Goal: Task Accomplishment & Management: Use online tool/utility

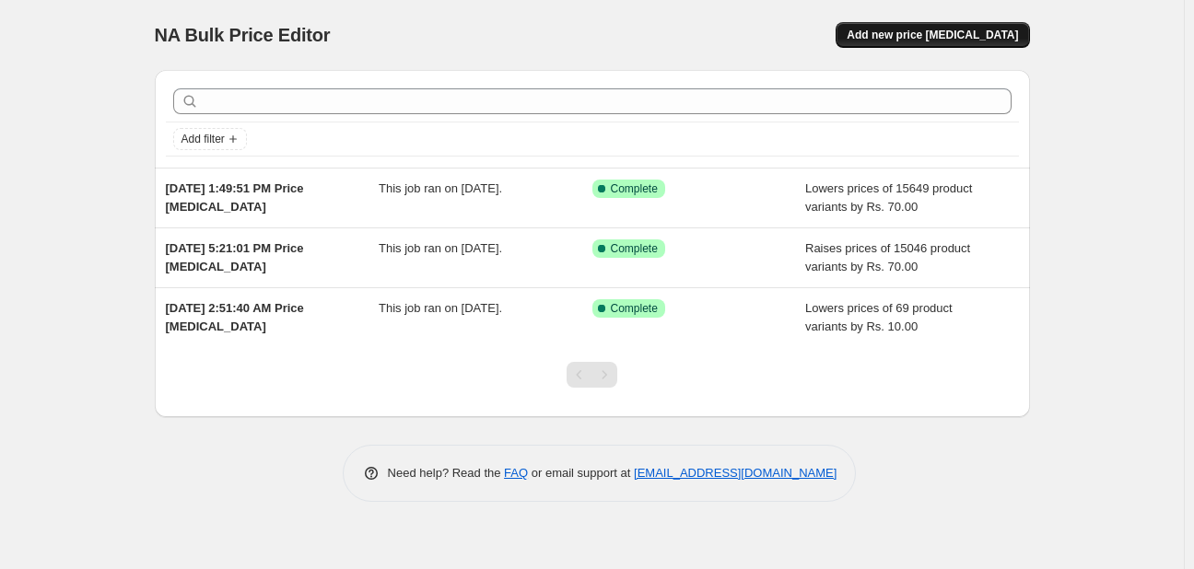
click at [992, 37] on span "Add new price [MEDICAL_DATA]" at bounding box center [931, 35] width 171 height 15
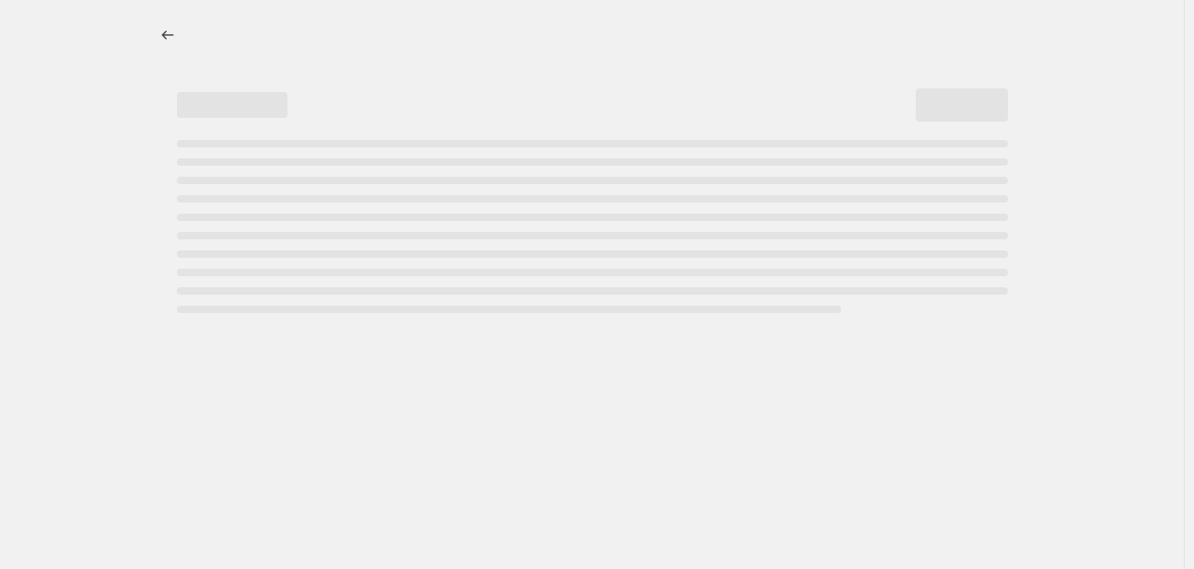
select select "percentage"
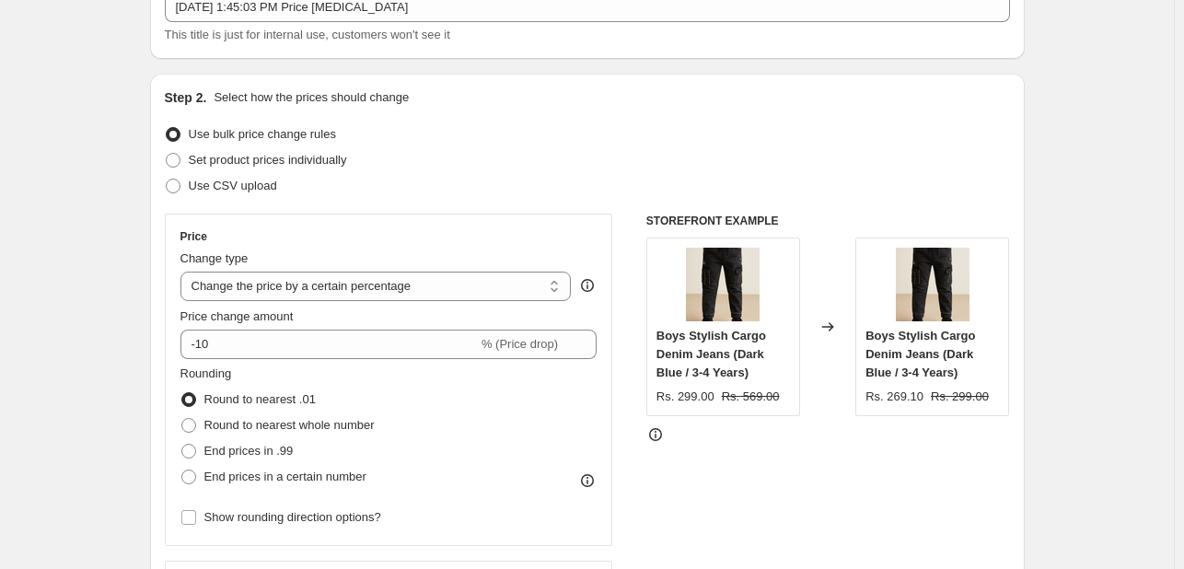
scroll to position [214, 0]
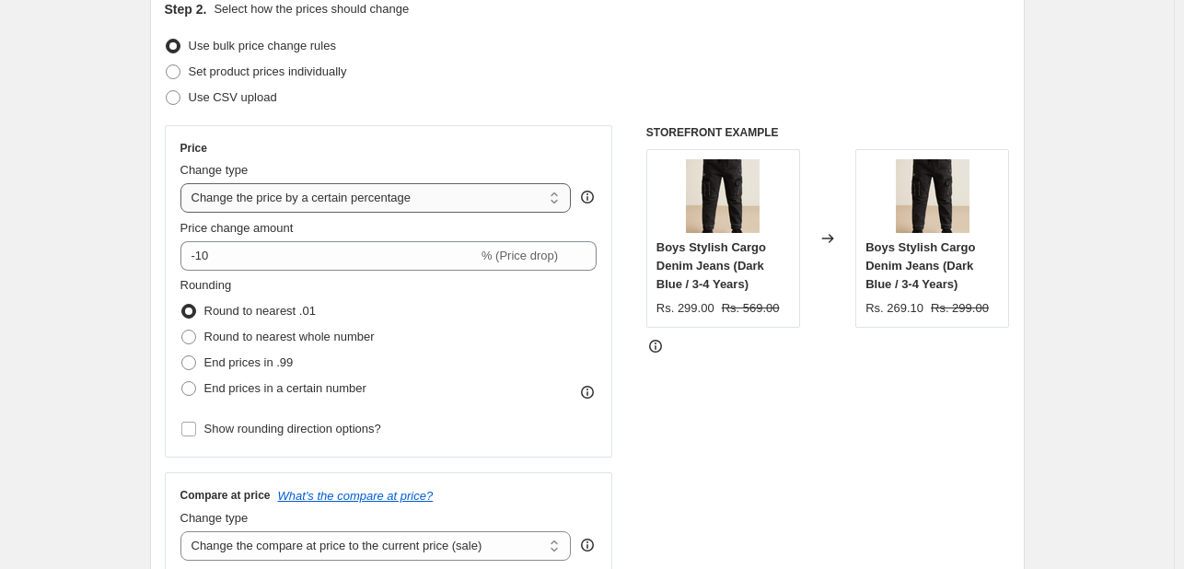
click at [449, 206] on select "Change the price to a certain amount Change the price by a certain amount Chang…" at bounding box center [376, 197] width 391 height 29
click at [184, 183] on select "Change the price to a certain amount Change the price by a certain amount Chang…" at bounding box center [376, 197] width 391 height 29
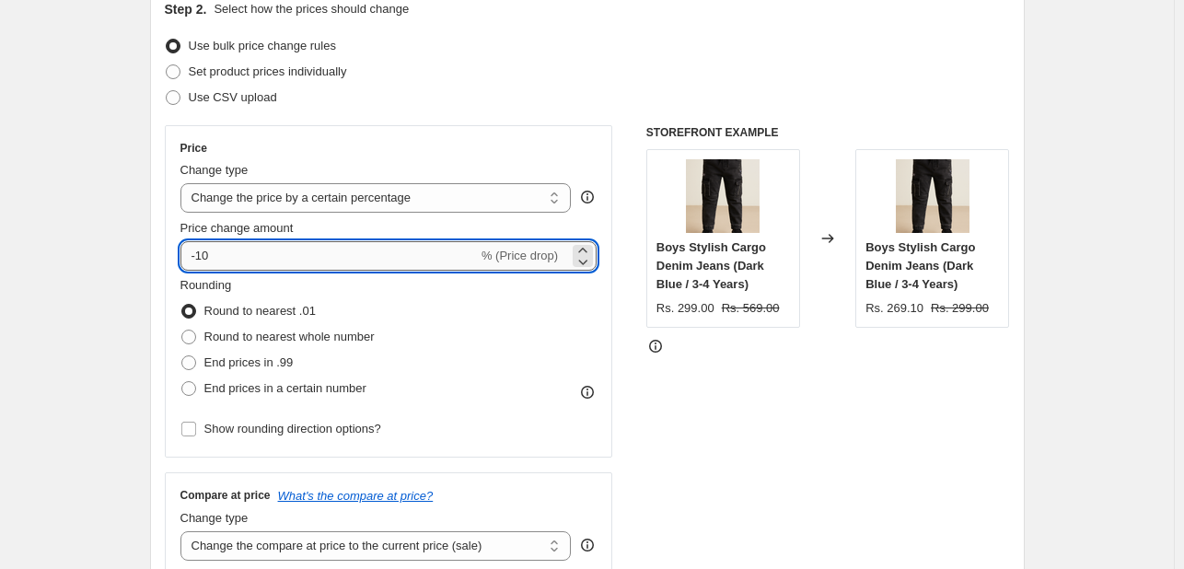
click at [291, 262] on input "-10" at bounding box center [329, 255] width 297 height 29
type input "-1"
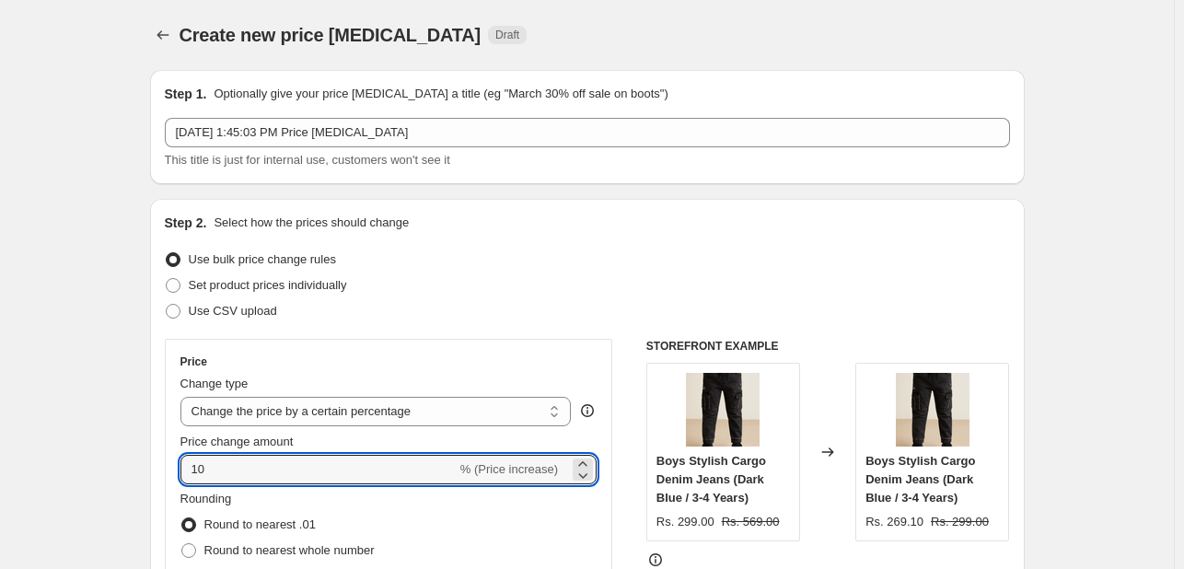
scroll to position [76, 0]
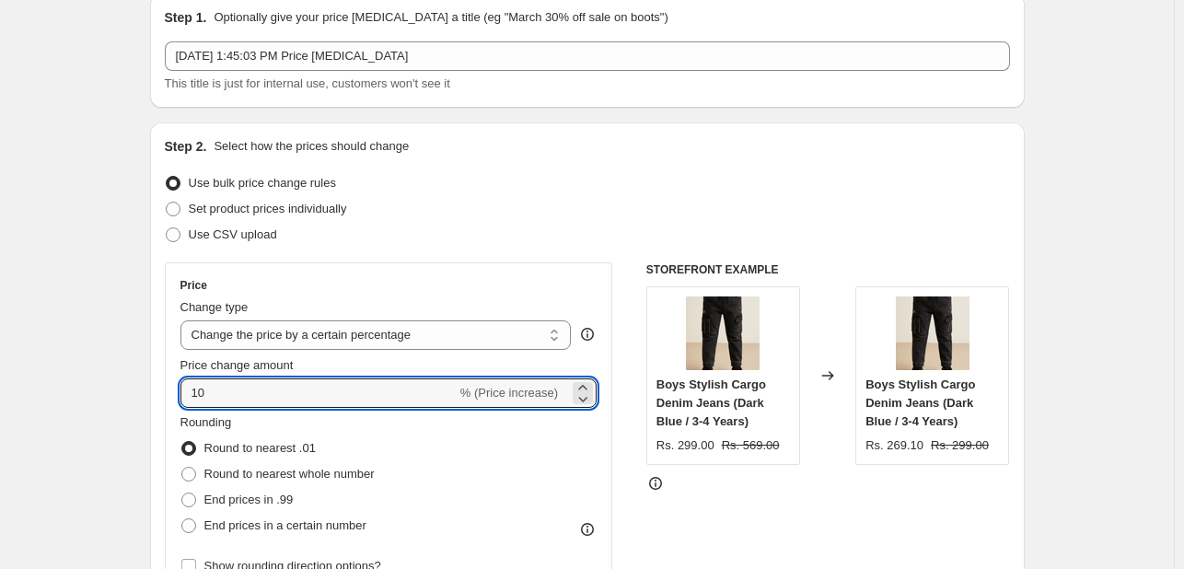
type input "1"
type input "0"
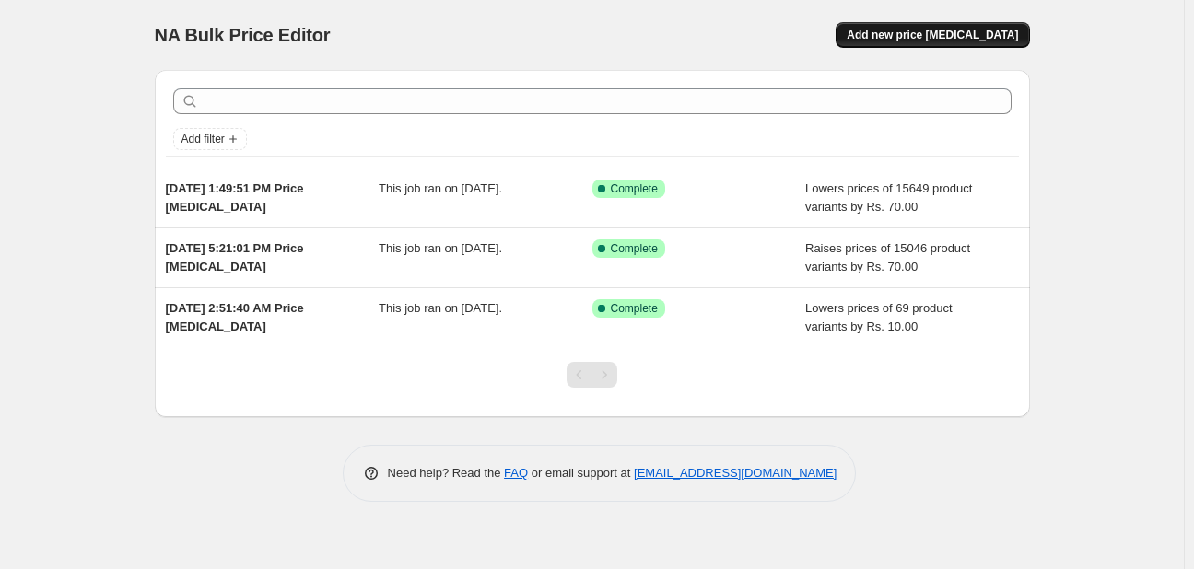
click at [987, 41] on span "Add new price [MEDICAL_DATA]" at bounding box center [931, 35] width 171 height 15
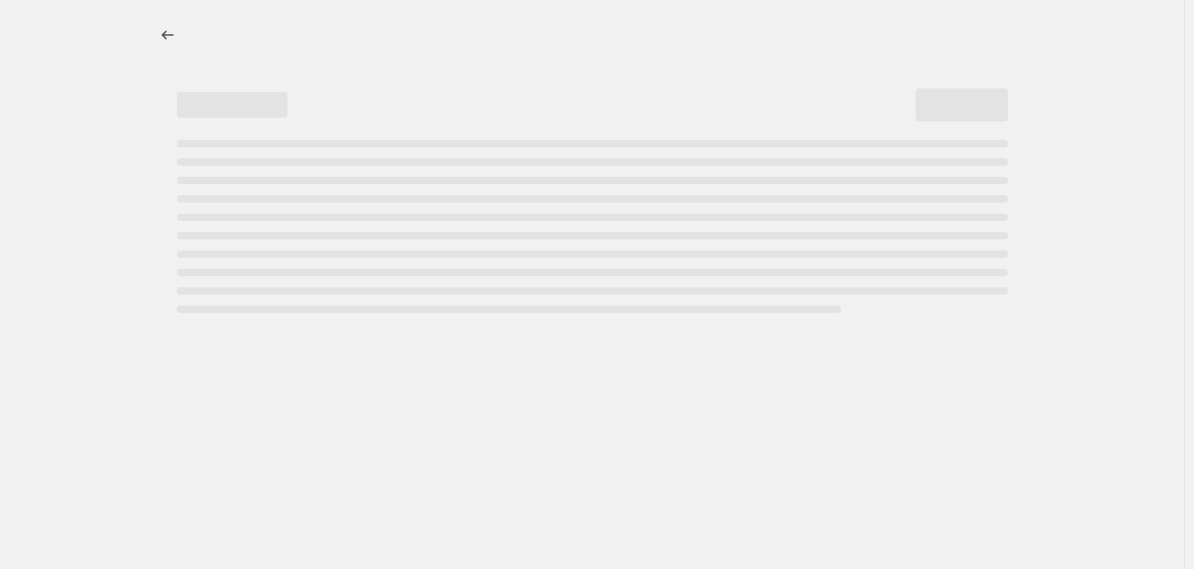
select select "percentage"
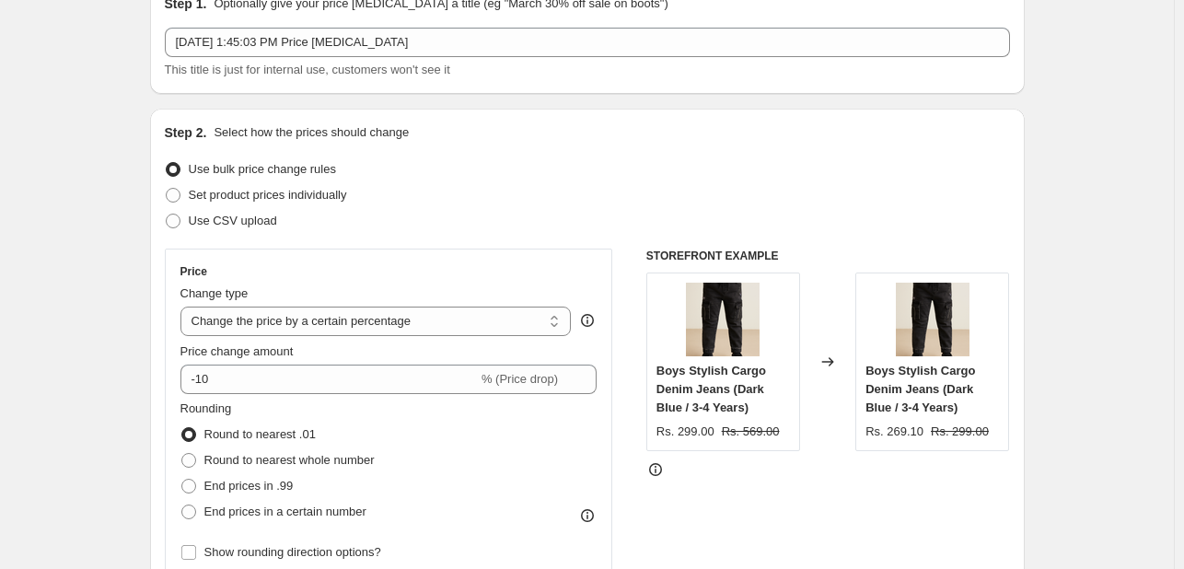
scroll to position [92, 0]
click at [494, 323] on select "Change the price to a certain amount Change the price by a certain amount Chang…" at bounding box center [376, 319] width 391 height 29
click at [722, 480] on div "STOREFRONT EXAMPLE Boys Stylish Cargo Denim Jeans (Dark Blue / 3-4 Years) Rs. 2…" at bounding box center [829, 472] width 364 height 451
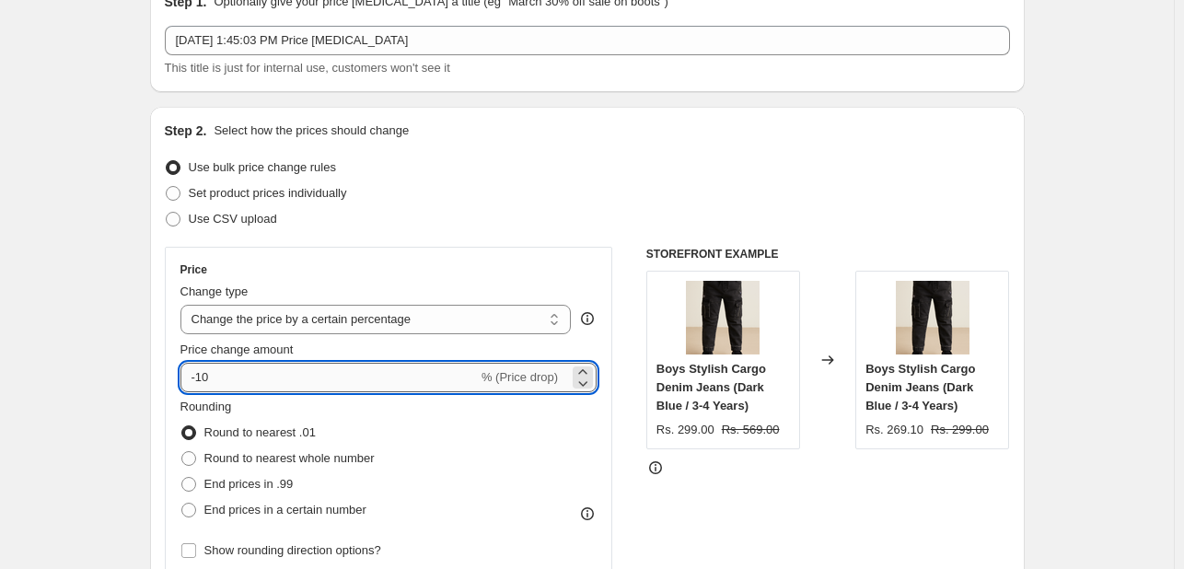
click at [273, 380] on input "-10" at bounding box center [329, 377] width 297 height 29
type input "5"
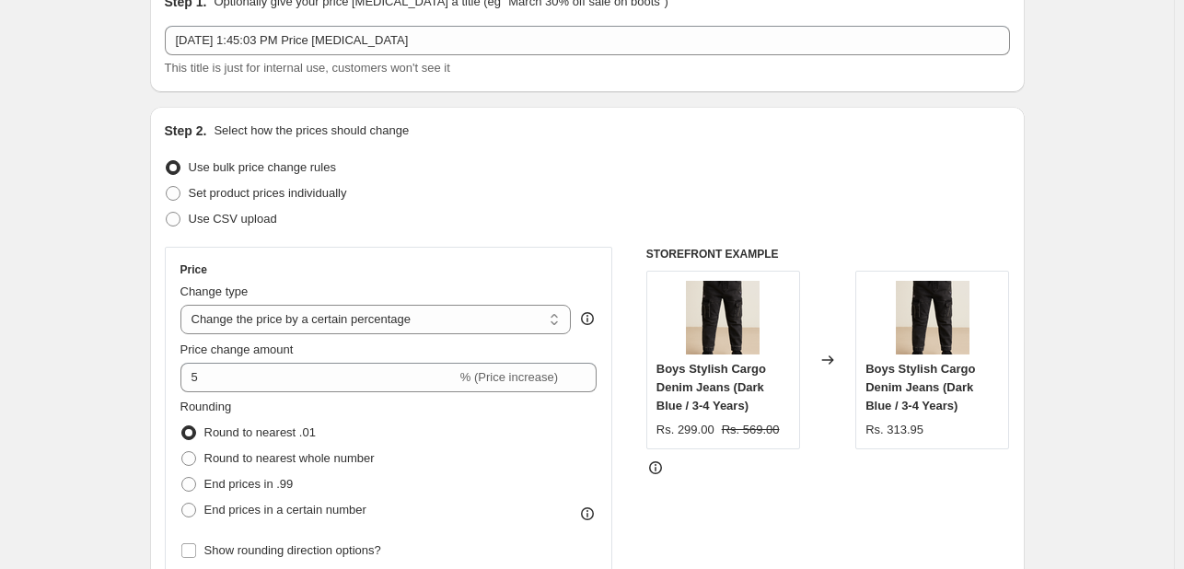
click at [764, 468] on div at bounding box center [829, 468] width 364 height 18
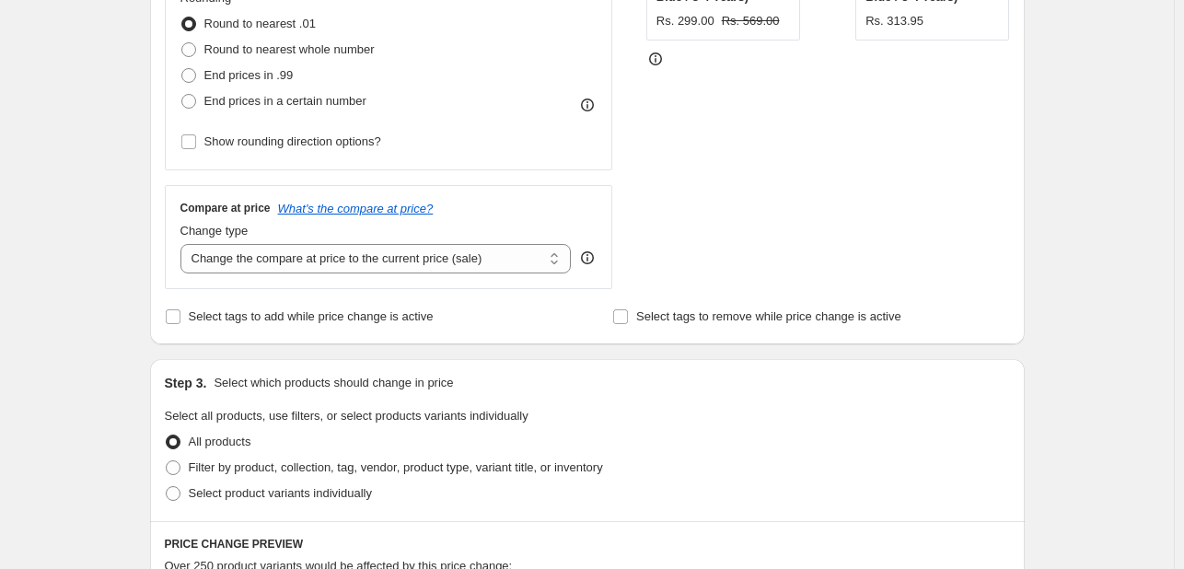
scroll to position [501, 0]
click at [553, 259] on select "Change the compare at price to the current price (sale) Change the compare at p…" at bounding box center [376, 258] width 391 height 29
click at [184, 244] on select "Change the compare at price to the current price (sale) Change the compare at p…" at bounding box center [376, 258] width 391 height 29
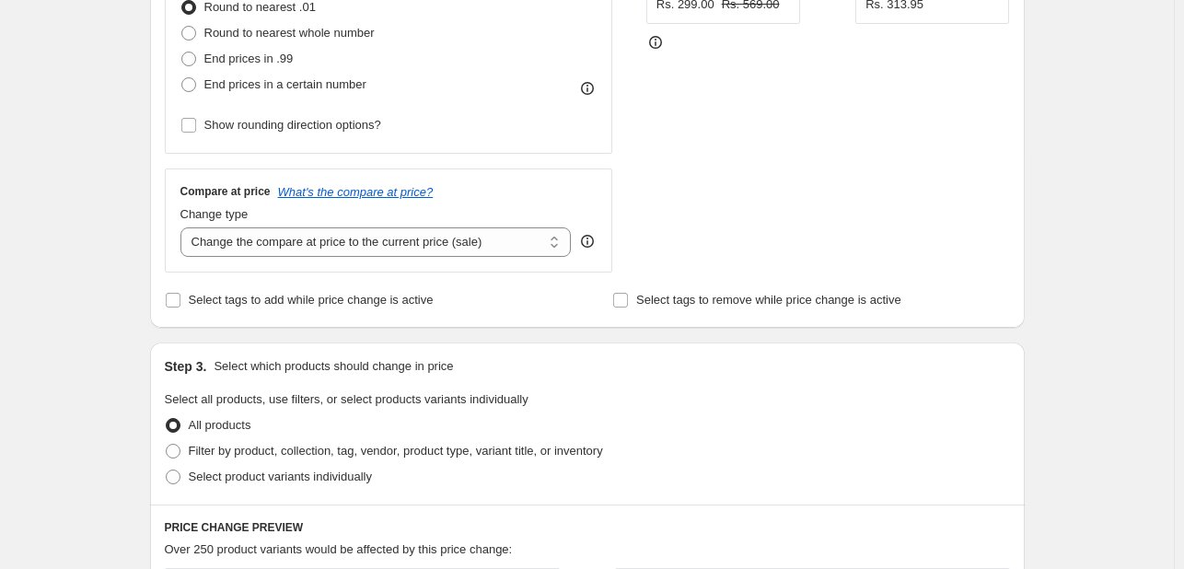
scroll to position [519, 0]
click at [501, 253] on select "Change the compare at price to the current price (sale) Change the compare at p…" at bounding box center [376, 241] width 391 height 29
click at [889, 157] on div "STOREFRONT EXAMPLE Boys Stylish Cargo Denim Jeans (Dark Blue / 3-4 Years) Rs. 2…" at bounding box center [829, 45] width 364 height 451
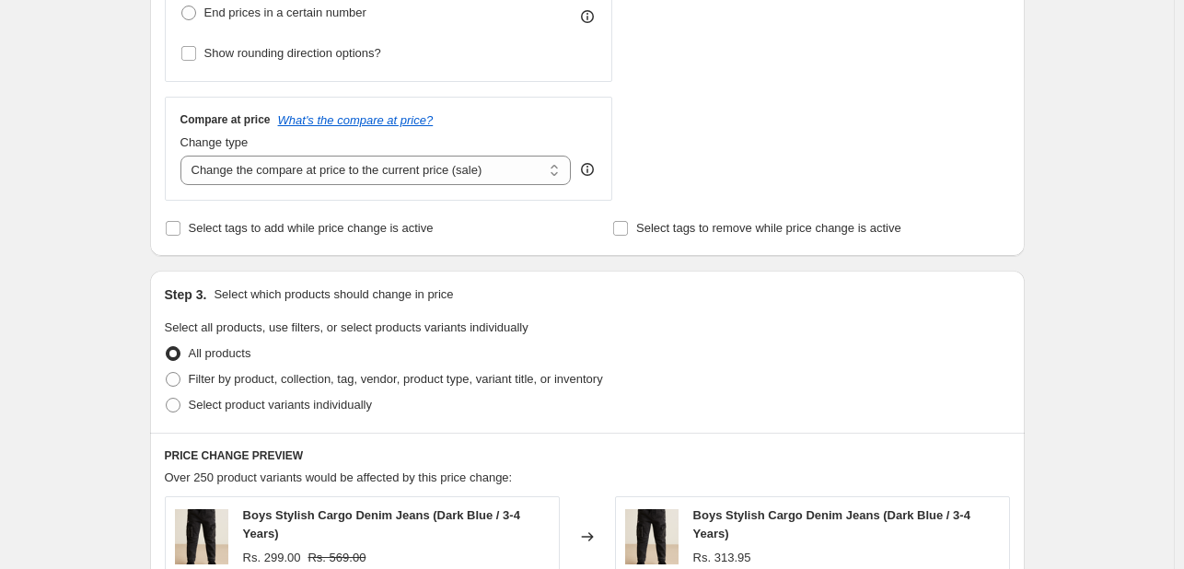
scroll to position [600, 0]
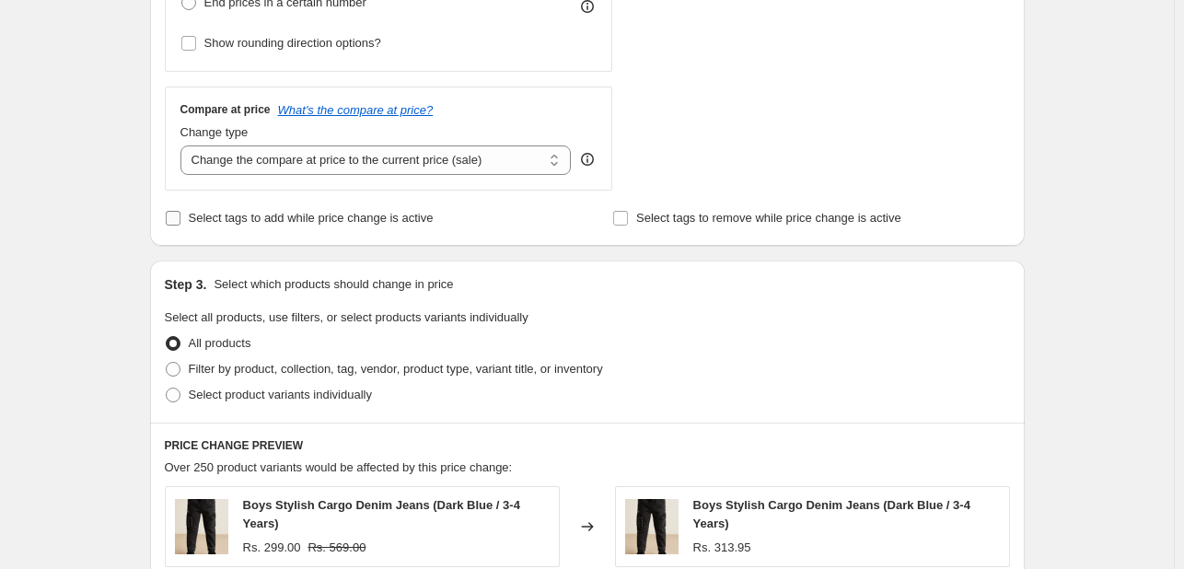
click at [180, 216] on input "Select tags to add while price change is active" at bounding box center [173, 218] width 15 height 15
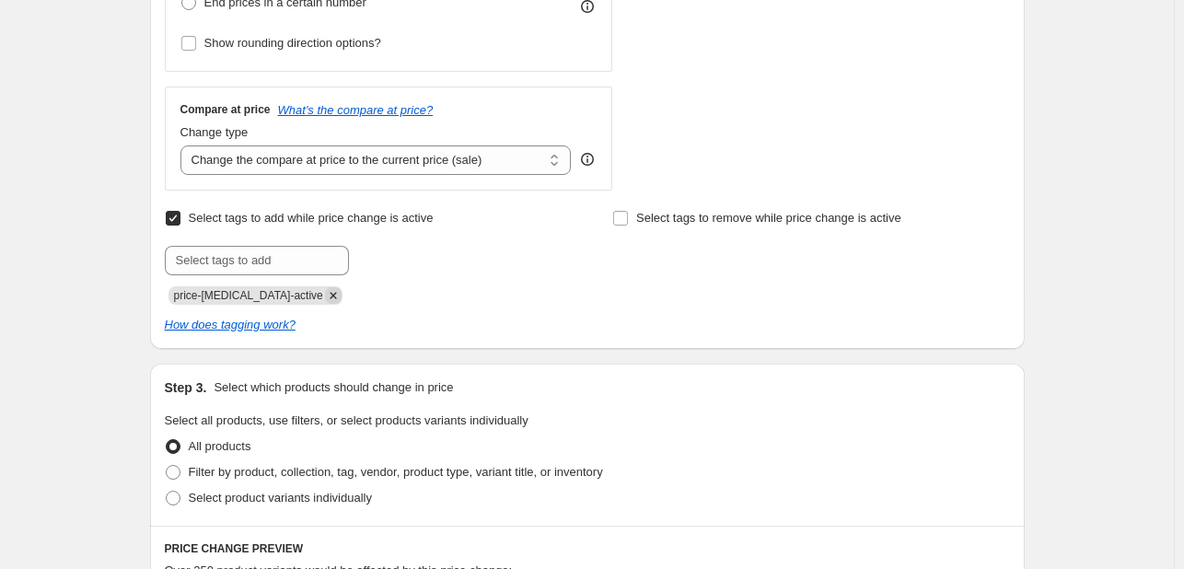
click at [330, 297] on icon "Remove price-change-job-active" at bounding box center [333, 295] width 6 height 6
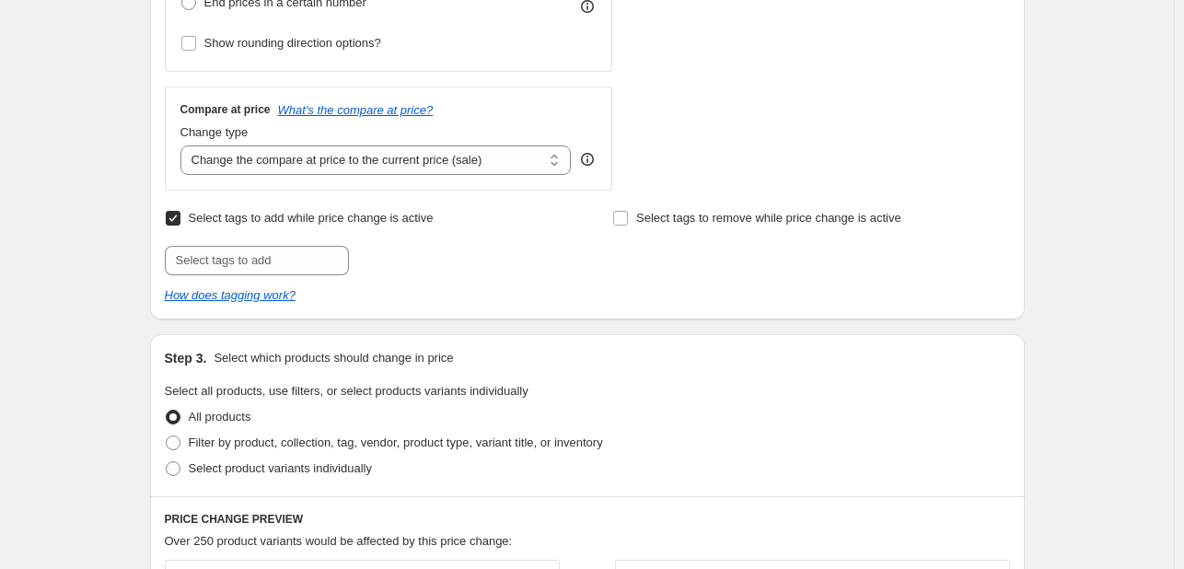
click at [173, 225] on input "Select tags to add while price change is active" at bounding box center [173, 218] width 15 height 15
checkbox input "false"
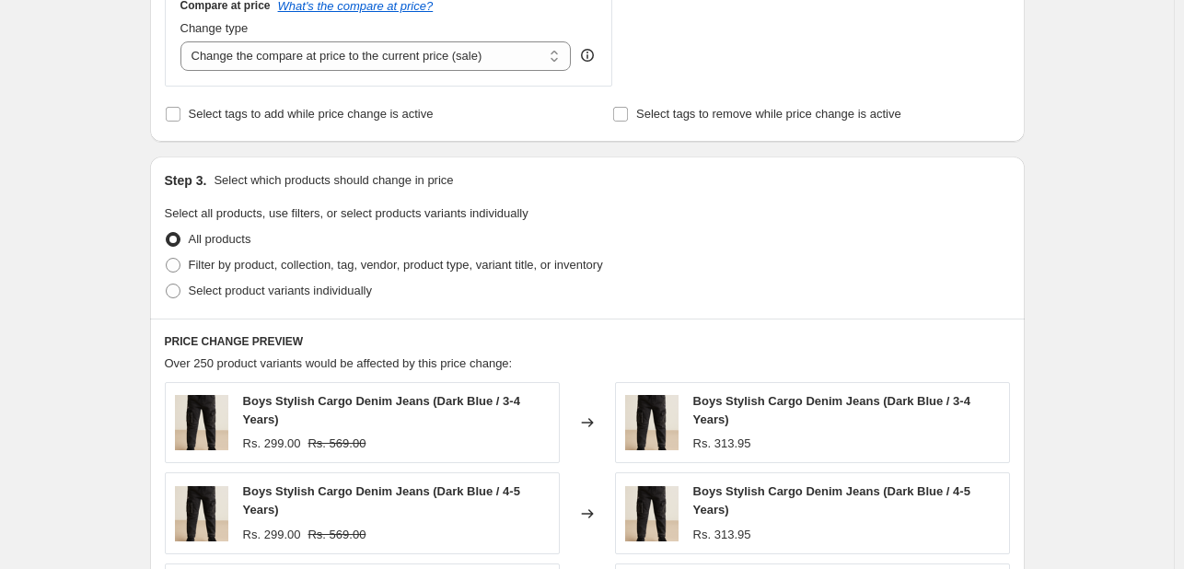
scroll to position [722, 0]
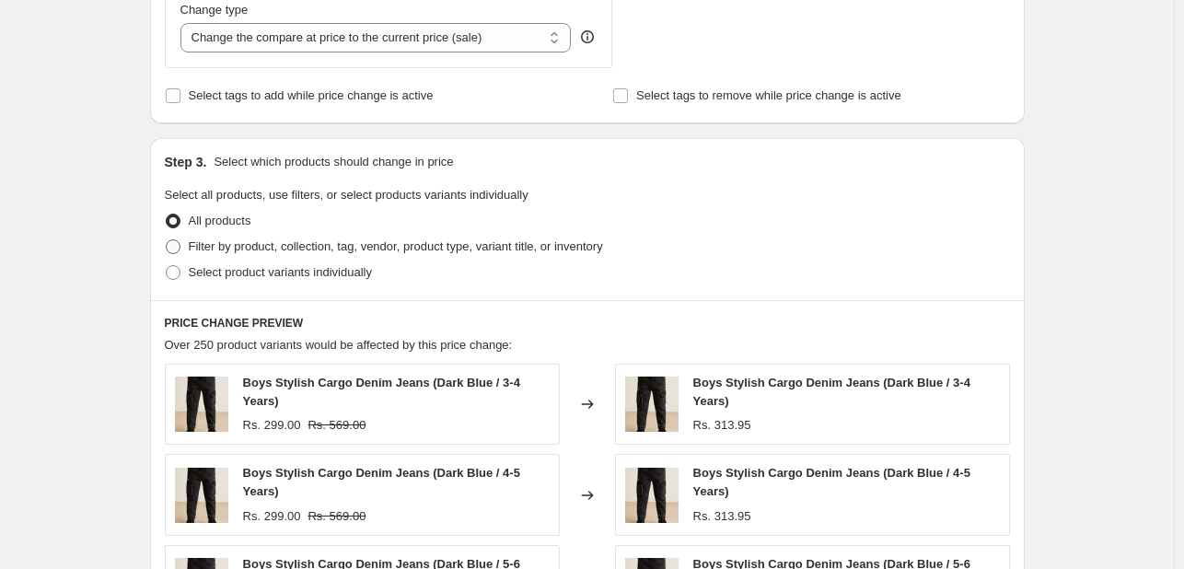
click at [354, 247] on span "Filter by product, collection, tag, vendor, product type, variant title, or inv…" at bounding box center [396, 246] width 414 height 14
click at [167, 240] on input "Filter by product, collection, tag, vendor, product type, variant title, or inv…" at bounding box center [166, 239] width 1 height 1
radio input "true"
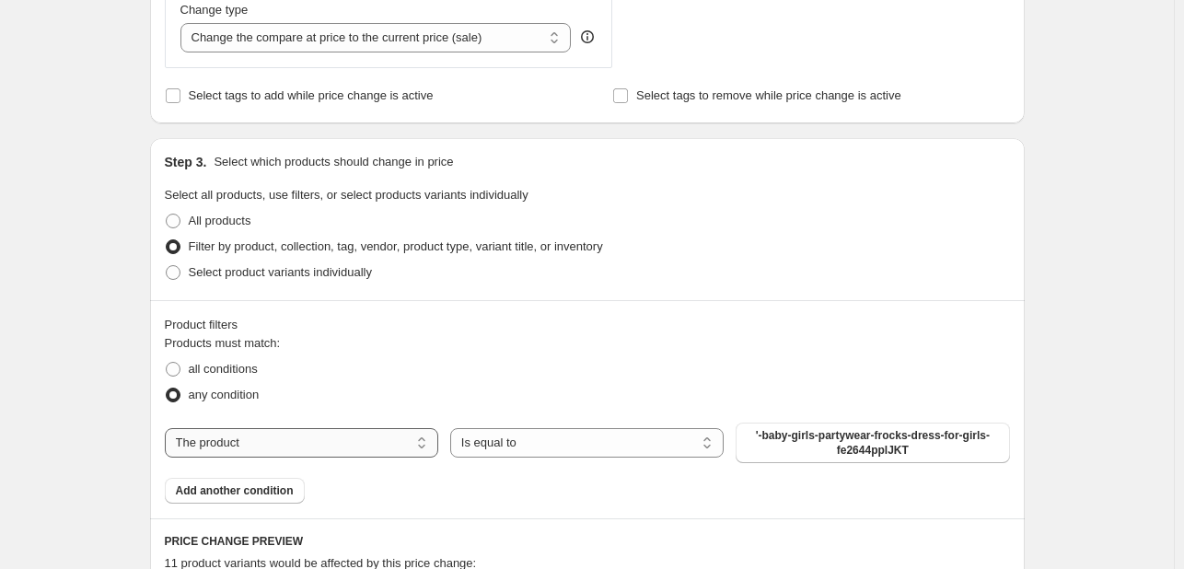
click at [314, 455] on select "The product The product's collection The product's tag The product's vendor The…" at bounding box center [302, 442] width 274 height 29
select select "collection"
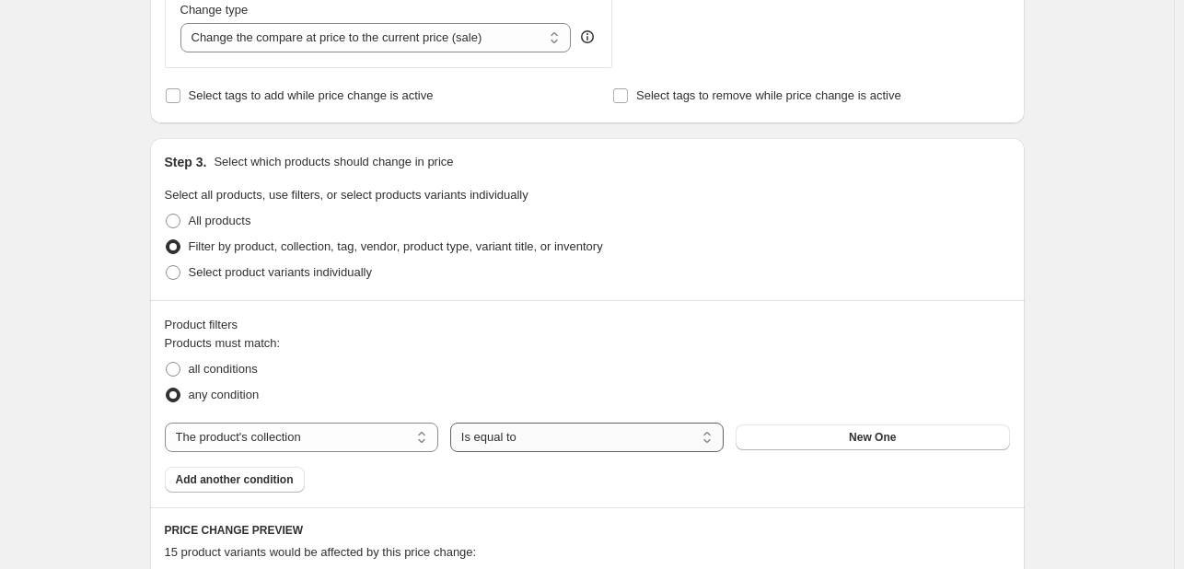
click at [623, 443] on select "Is equal to Is not equal to" at bounding box center [587, 437] width 274 height 29
click at [835, 429] on button "New One" at bounding box center [873, 438] width 274 height 26
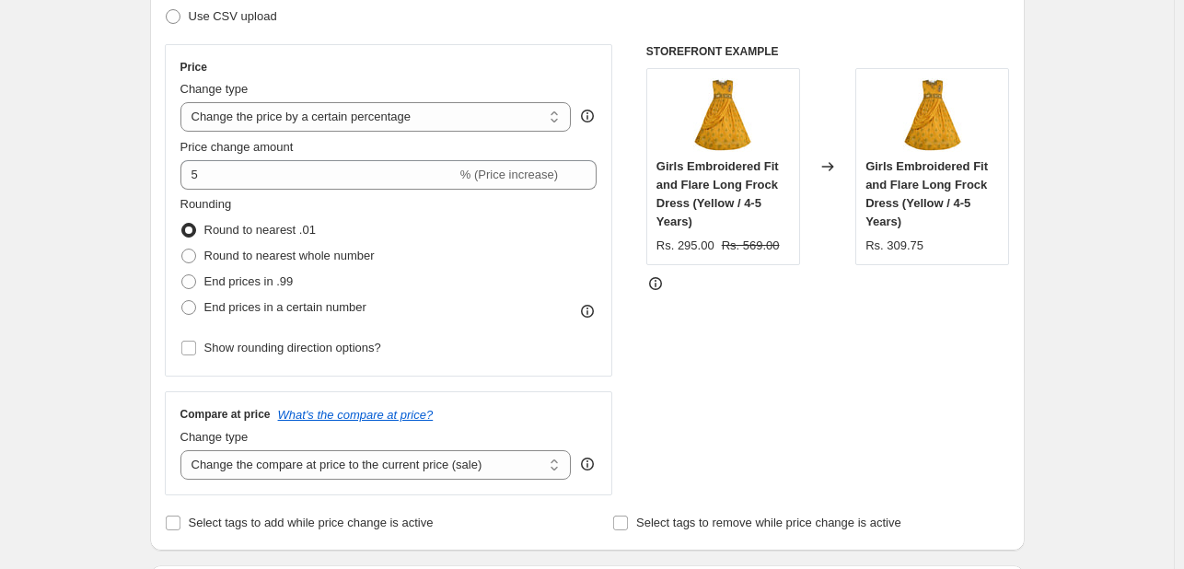
scroll to position [251, 0]
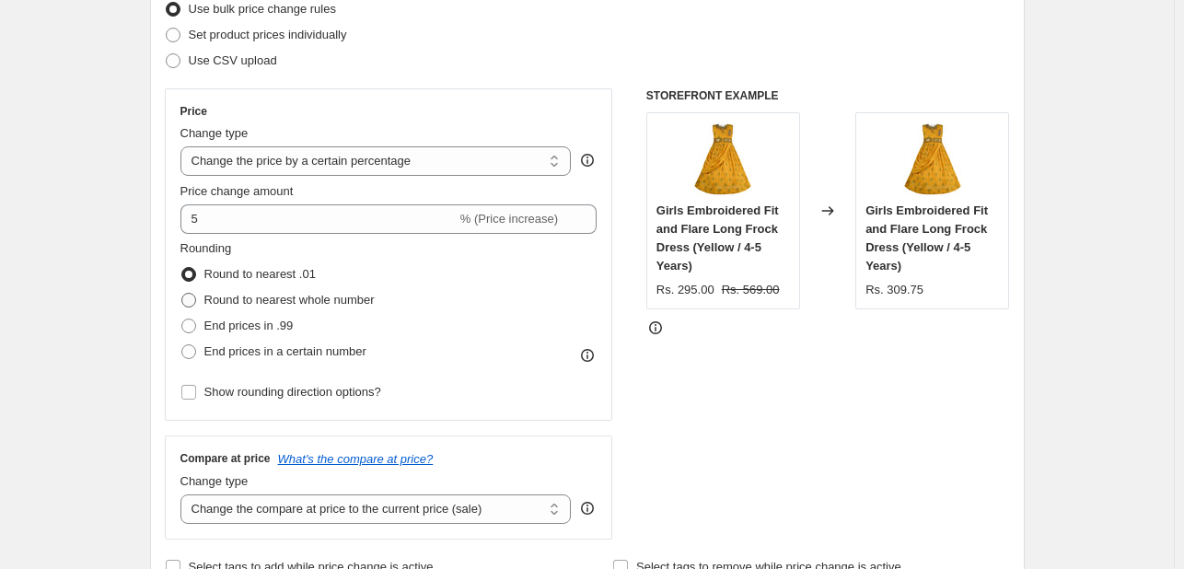
click at [196, 301] on span at bounding box center [188, 300] width 15 height 15
click at [182, 294] on input "Round to nearest whole number" at bounding box center [181, 293] width 1 height 1
radio input "true"
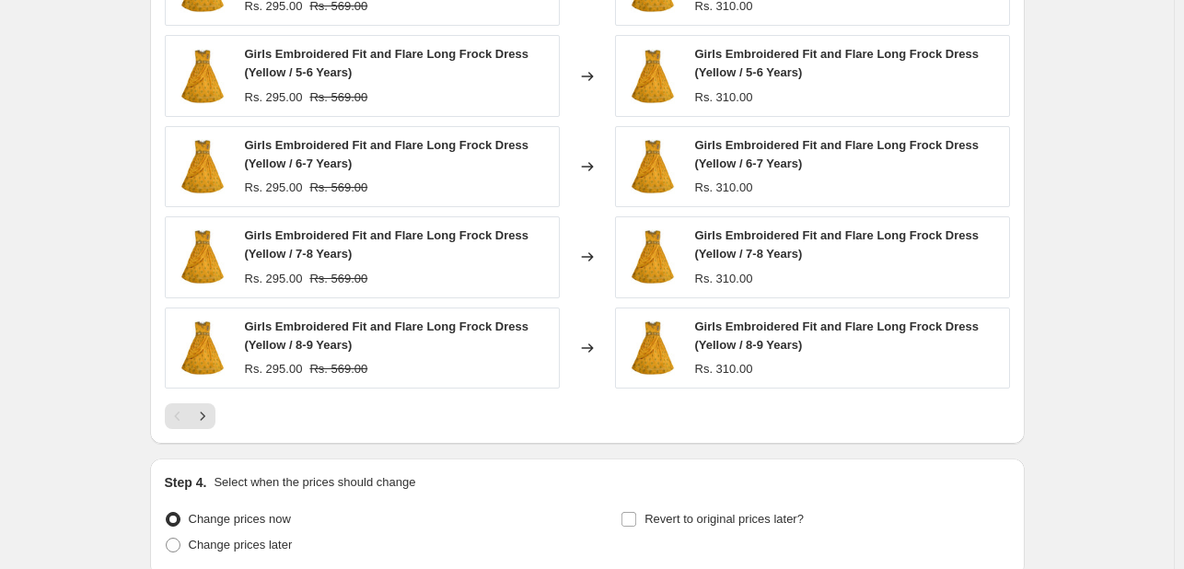
scroll to position [1507, 0]
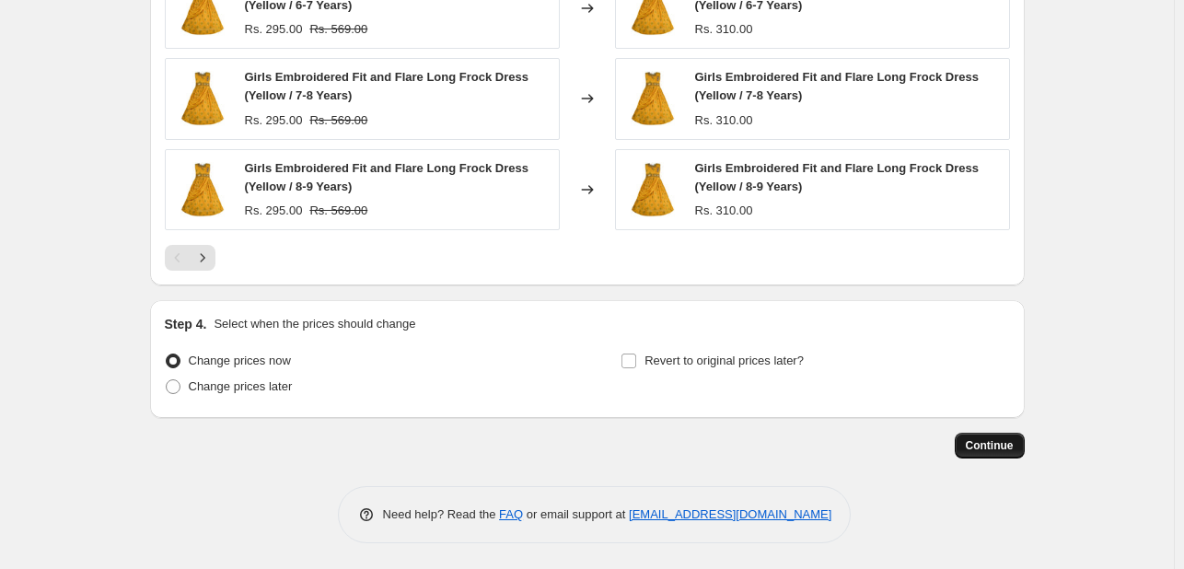
click at [999, 447] on span "Continue" at bounding box center [990, 445] width 48 height 15
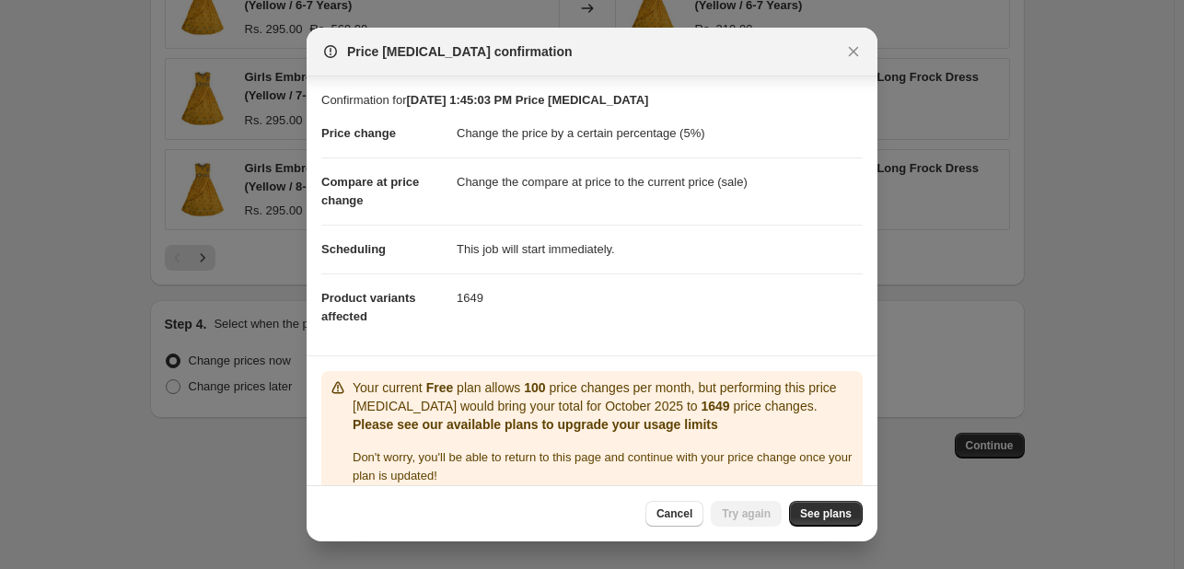
scroll to position [21, 0]
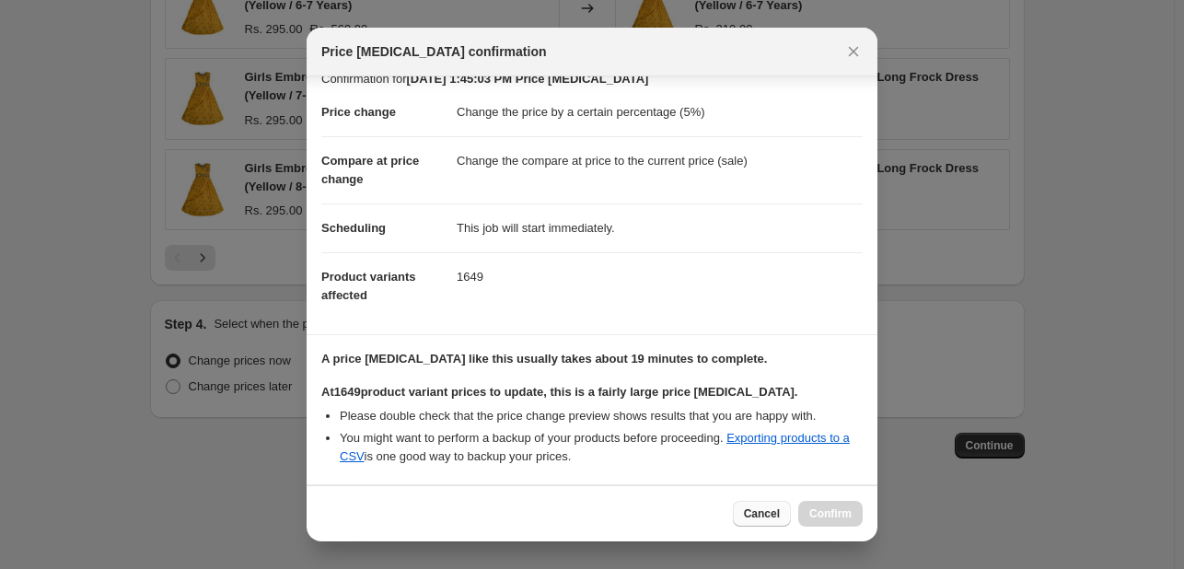
click at [770, 512] on span "Cancel" at bounding box center [762, 514] width 36 height 15
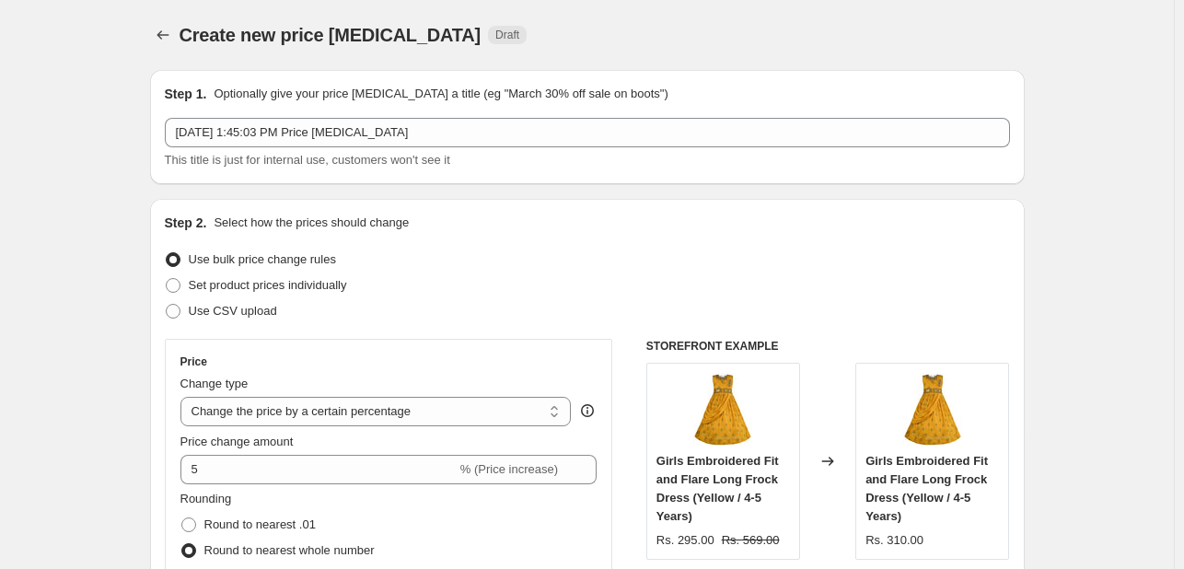
scroll to position [1507, 0]
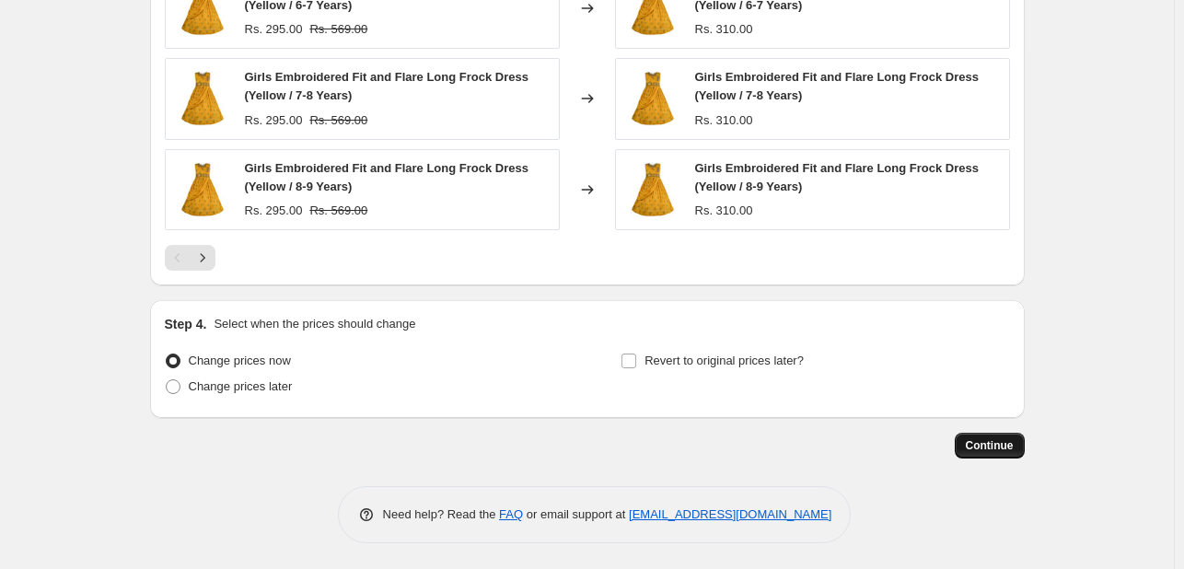
click at [993, 441] on span "Continue" at bounding box center [990, 445] width 48 height 15
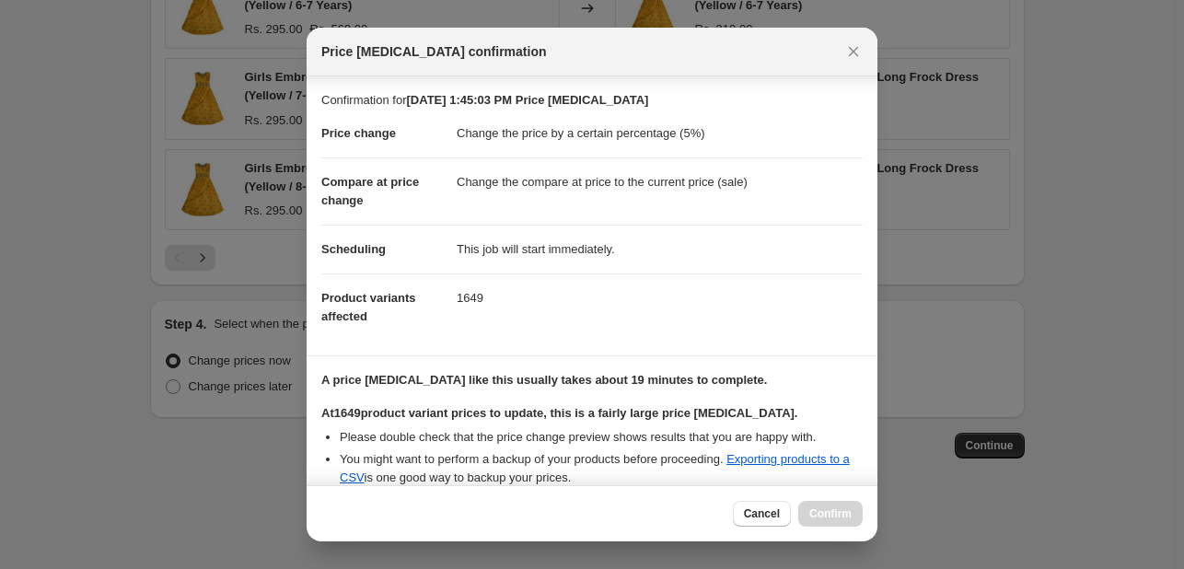
scroll to position [192, 0]
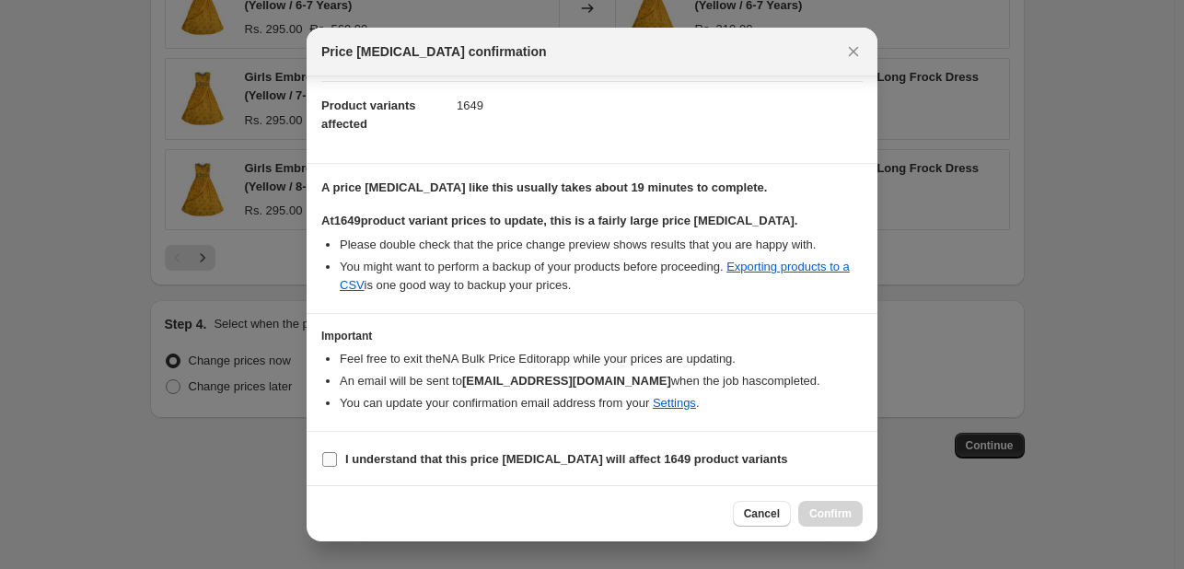
click at [330, 452] on input "I understand that this price [MEDICAL_DATA] will affect 1649 product variants" at bounding box center [329, 459] width 15 height 15
checkbox input "true"
click at [822, 511] on span "Confirm" at bounding box center [831, 514] width 42 height 15
